Goal: Task Accomplishment & Management: Use online tool/utility

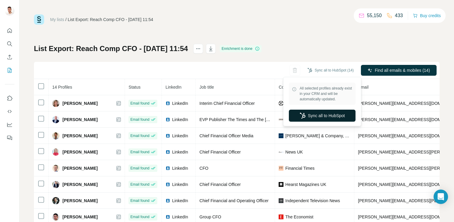
click at [313, 116] on button "Sync all to HubSpot" at bounding box center [322, 116] width 67 height 12
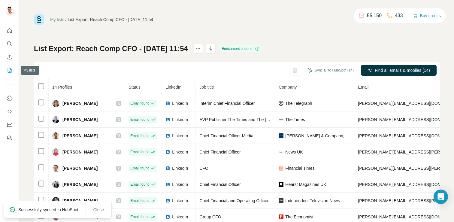
click at [11, 70] on icon "My lists" at bounding box center [10, 70] width 4 height 5
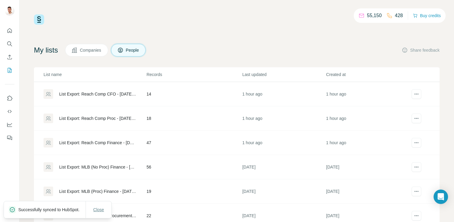
click at [100, 207] on span "Close" at bounding box center [98, 210] width 11 height 6
click at [115, 119] on div "List Export: Reach Comp Proc - [DATE] 11:51" at bounding box center [97, 118] width 77 height 6
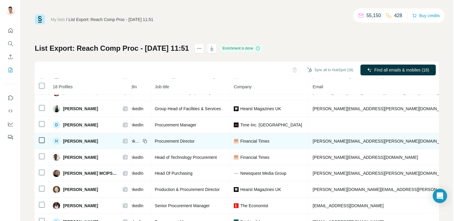
scroll to position [26, 0]
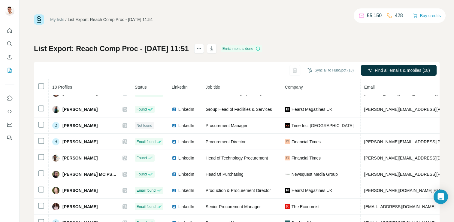
click at [11, 72] on icon "My lists" at bounding box center [10, 70] width 4 height 5
